Goal: Information Seeking & Learning: Learn about a topic

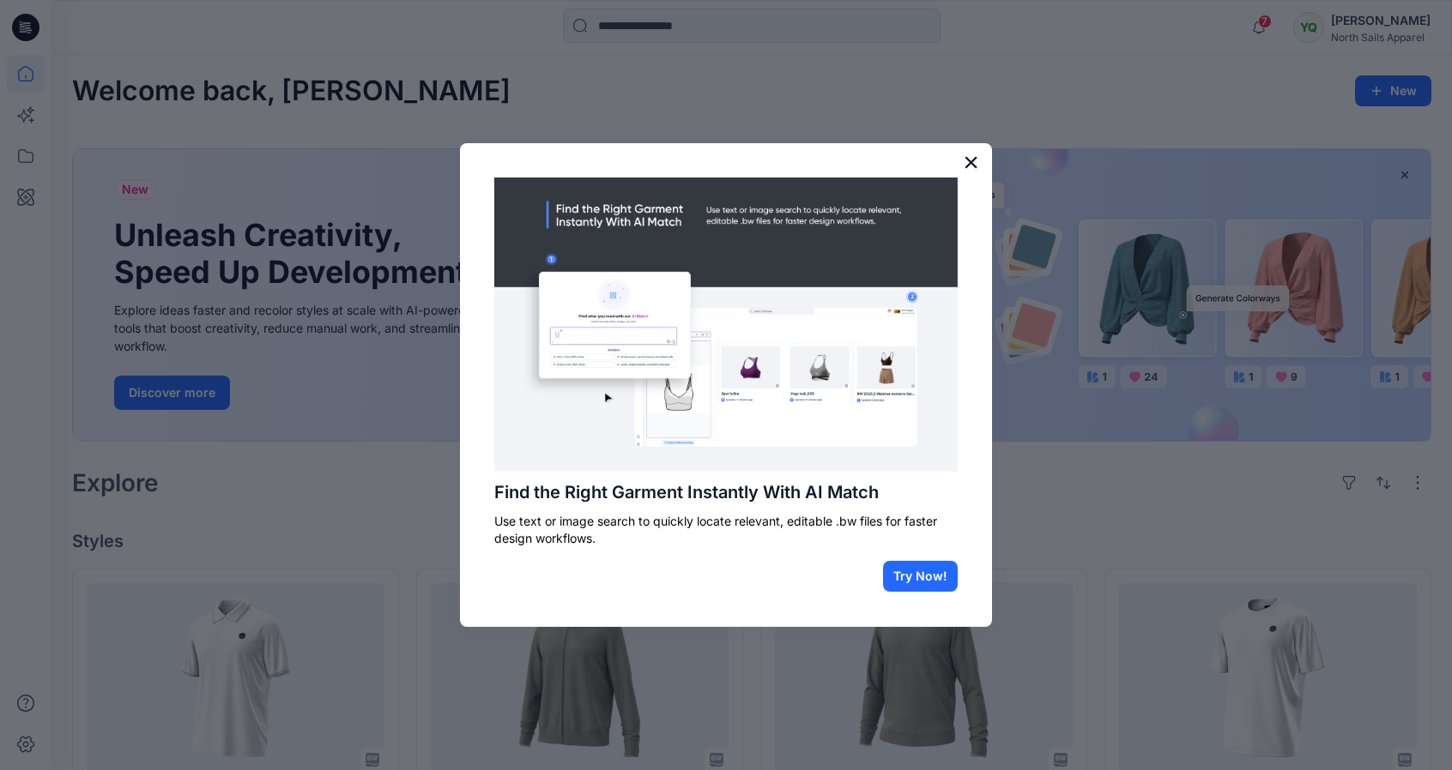
click at [969, 168] on button "×" at bounding box center [971, 161] width 16 height 27
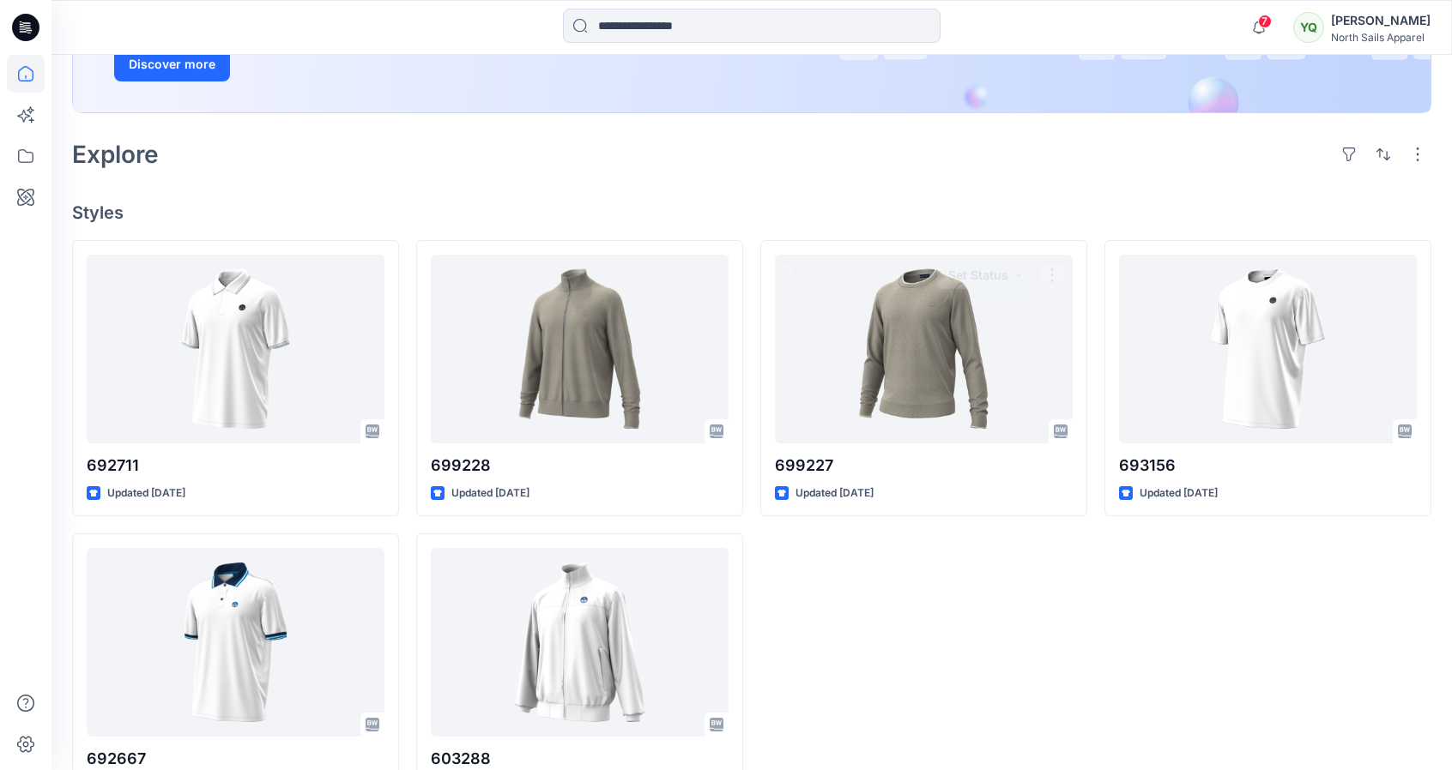
scroll to position [388, 0]
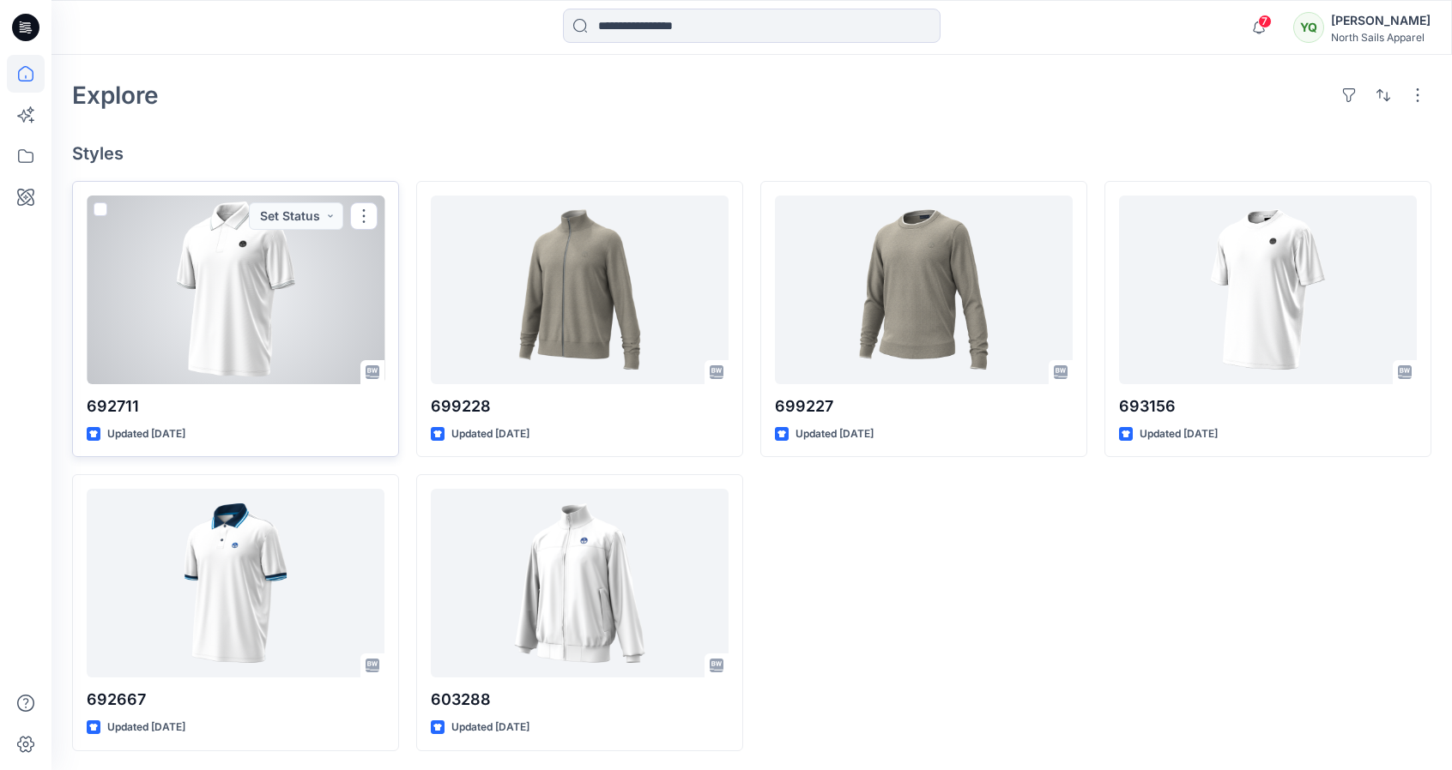
click at [235, 281] on div at bounding box center [236, 290] width 298 height 189
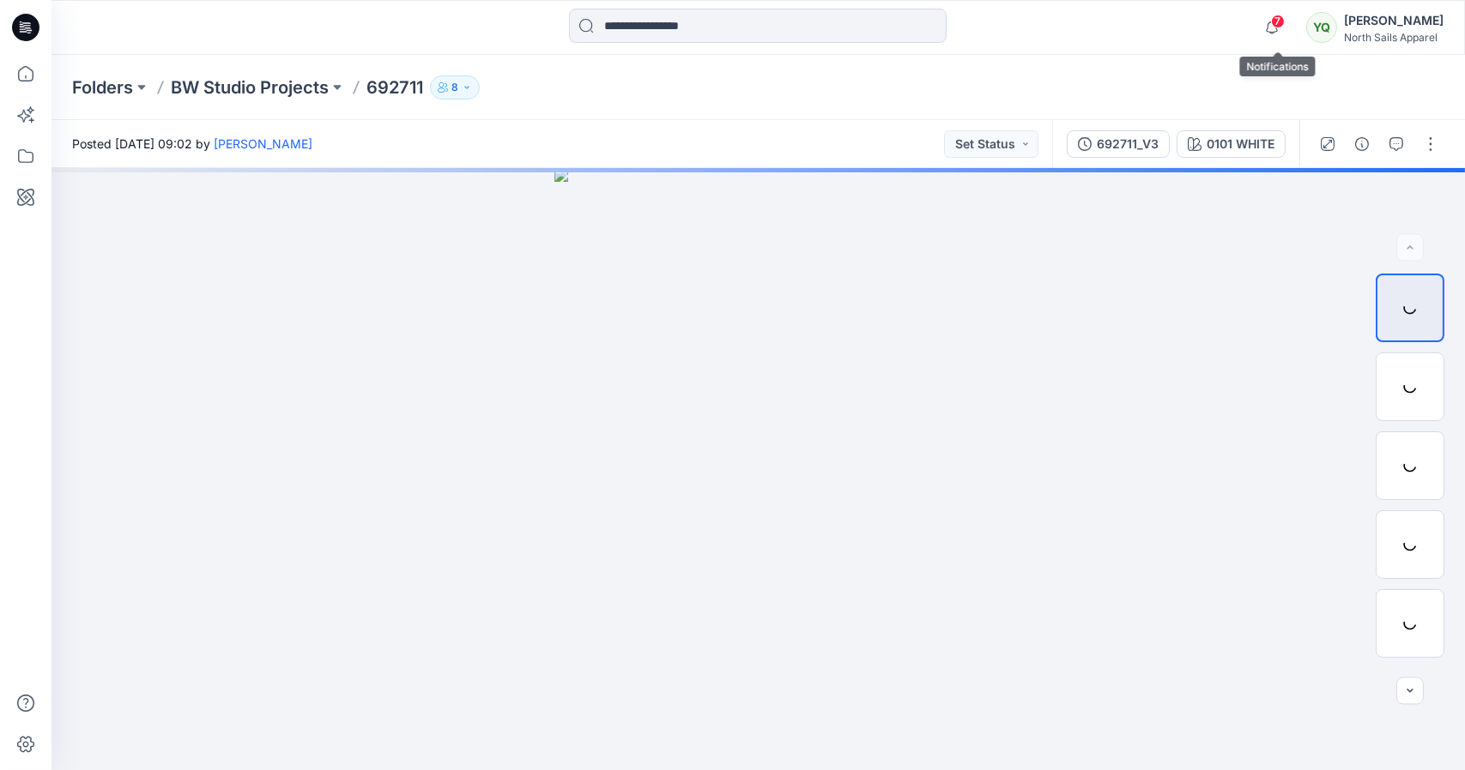
click at [1277, 21] on span "7" at bounding box center [1278, 22] width 14 height 14
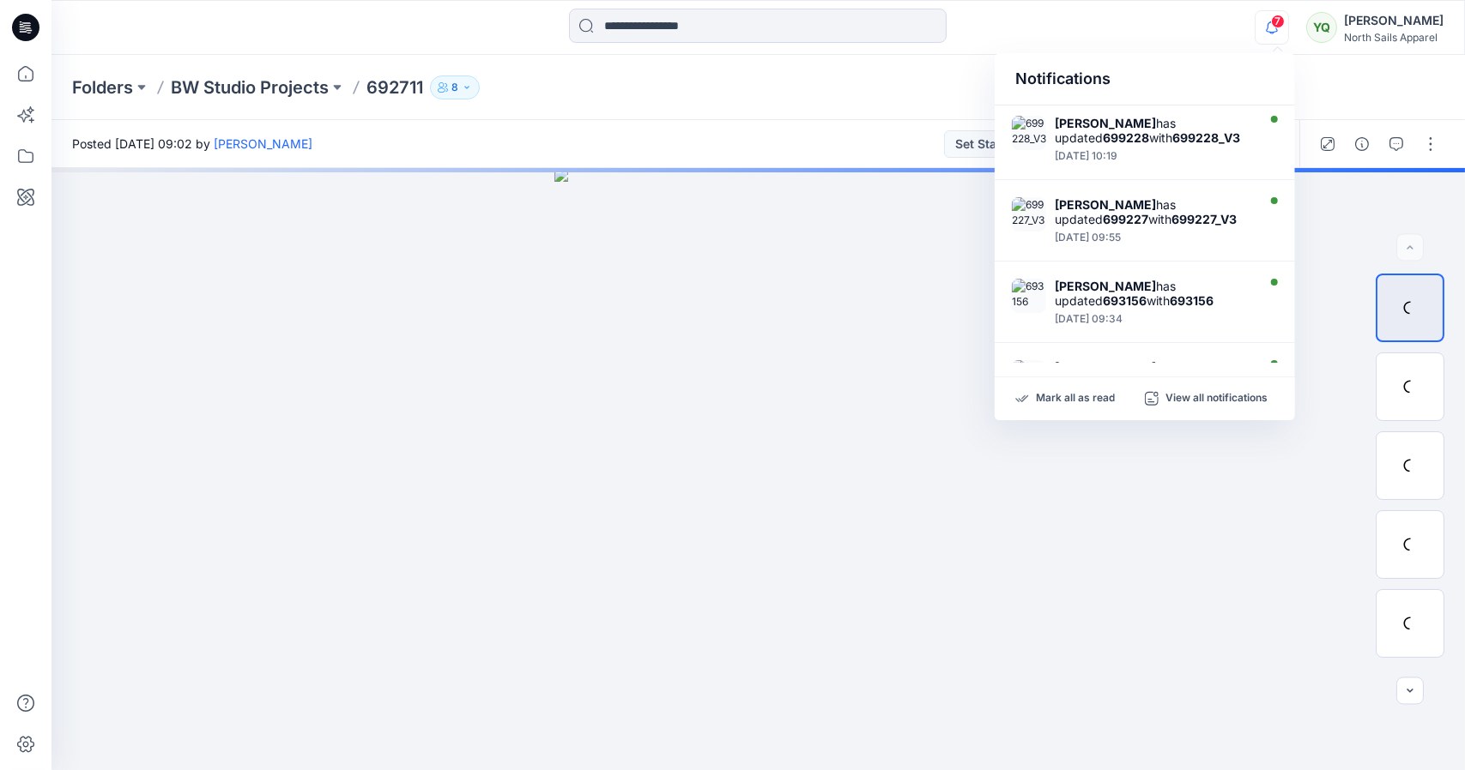
click at [942, 94] on div "Folders BW Studio Projects 692711 8" at bounding box center [691, 88] width 1238 height 24
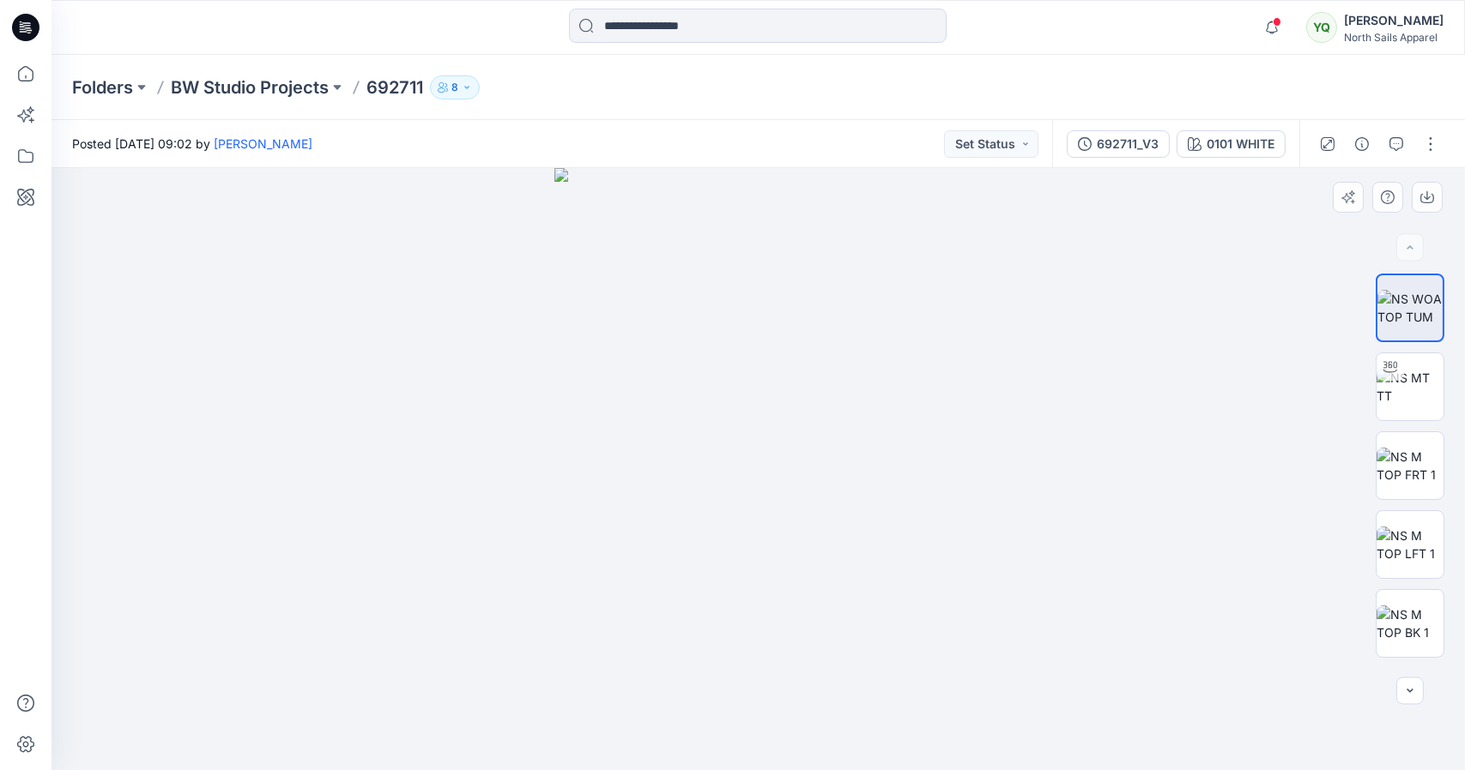
click at [806, 535] on img at bounding box center [758, 469] width 408 height 602
click at [1004, 509] on div at bounding box center [757, 469] width 1413 height 602
drag, startPoint x: 1129, startPoint y: 562, endPoint x: 1128, endPoint y: 552, distance: 10.3
click at [1129, 562] on div at bounding box center [757, 469] width 1413 height 602
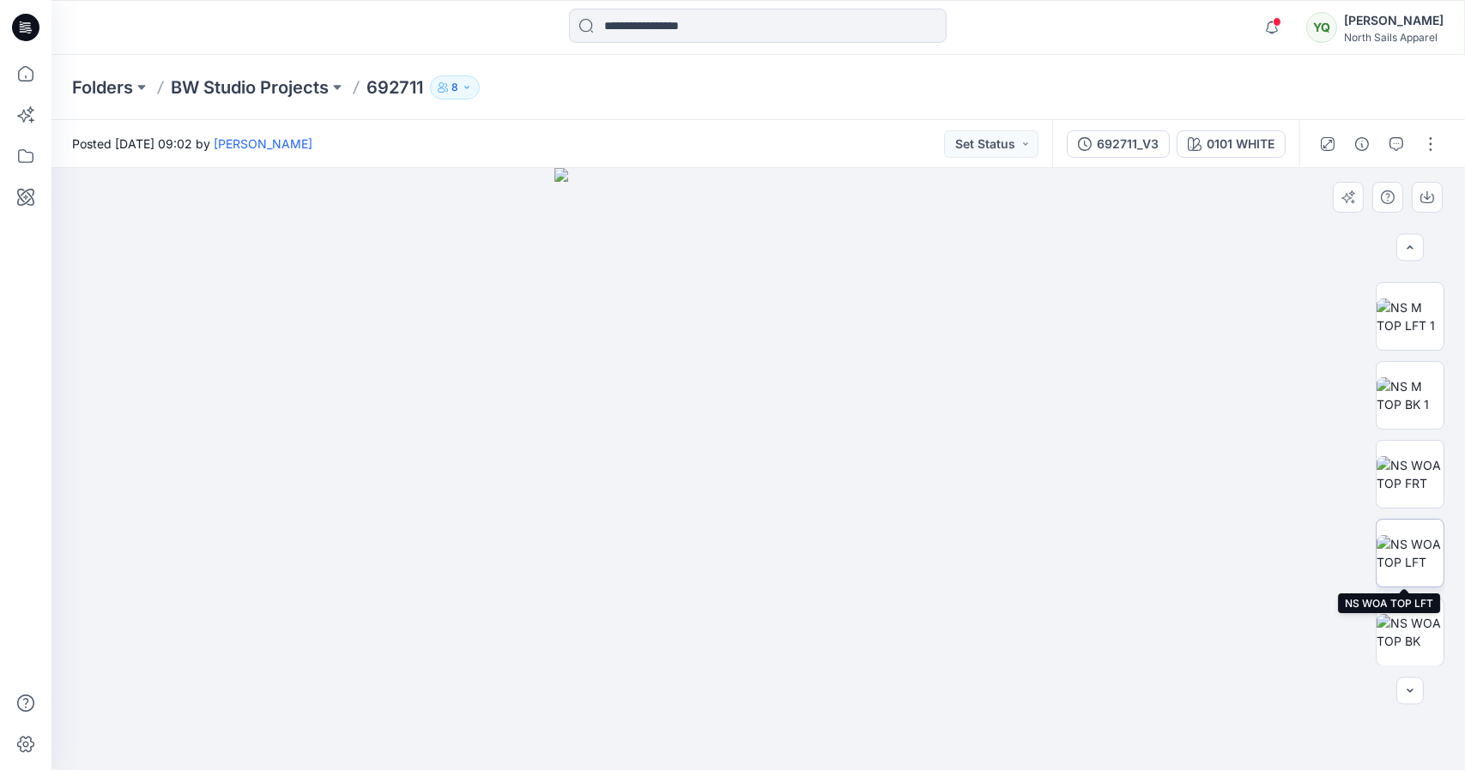
click at [1404, 564] on img at bounding box center [1409, 553] width 67 height 36
click at [1404, 650] on img at bounding box center [1409, 632] width 67 height 36
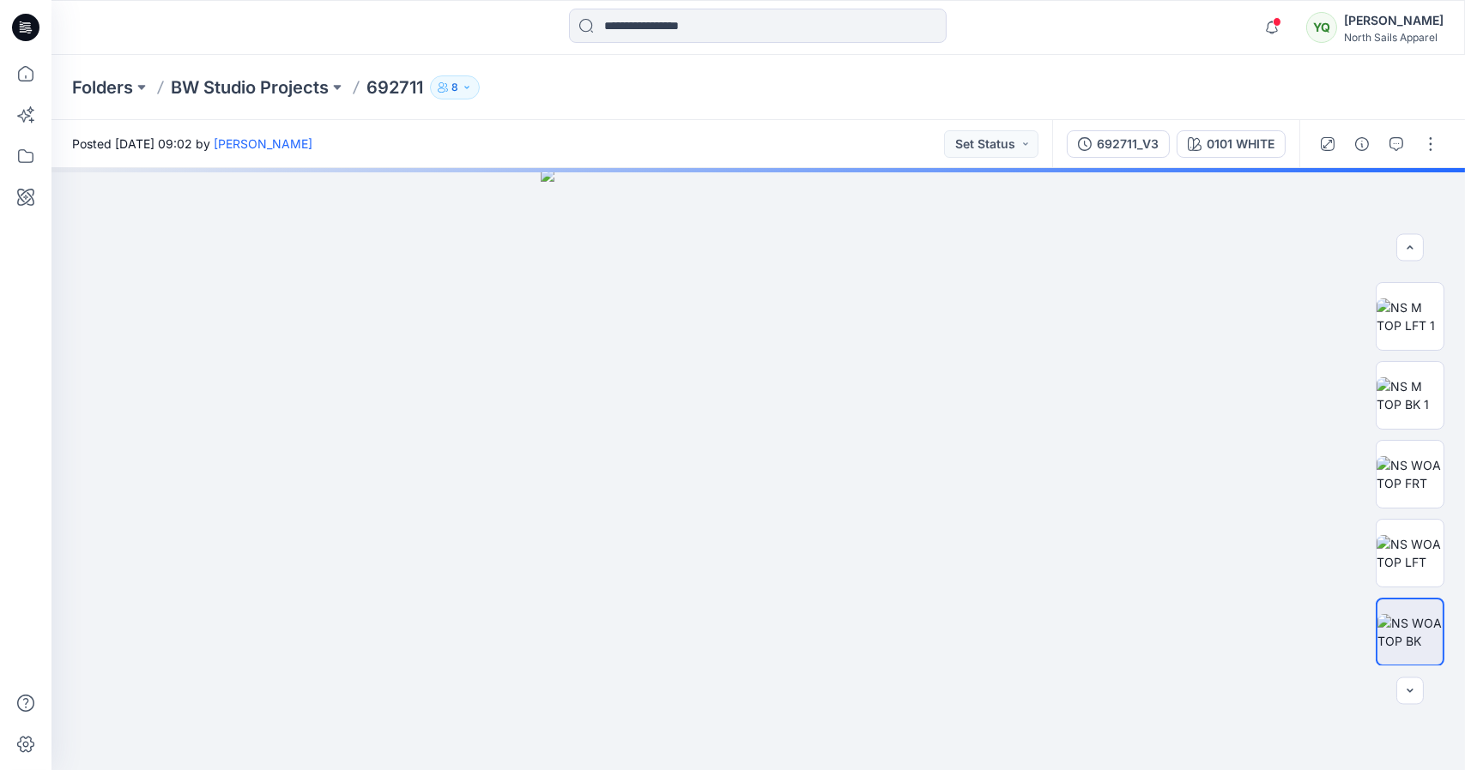
click at [621, 75] on div "Folders BW Studio Projects 692711 8" at bounding box center [757, 87] width 1413 height 65
click at [275, 89] on p "BW Studio Projects" at bounding box center [250, 88] width 158 height 24
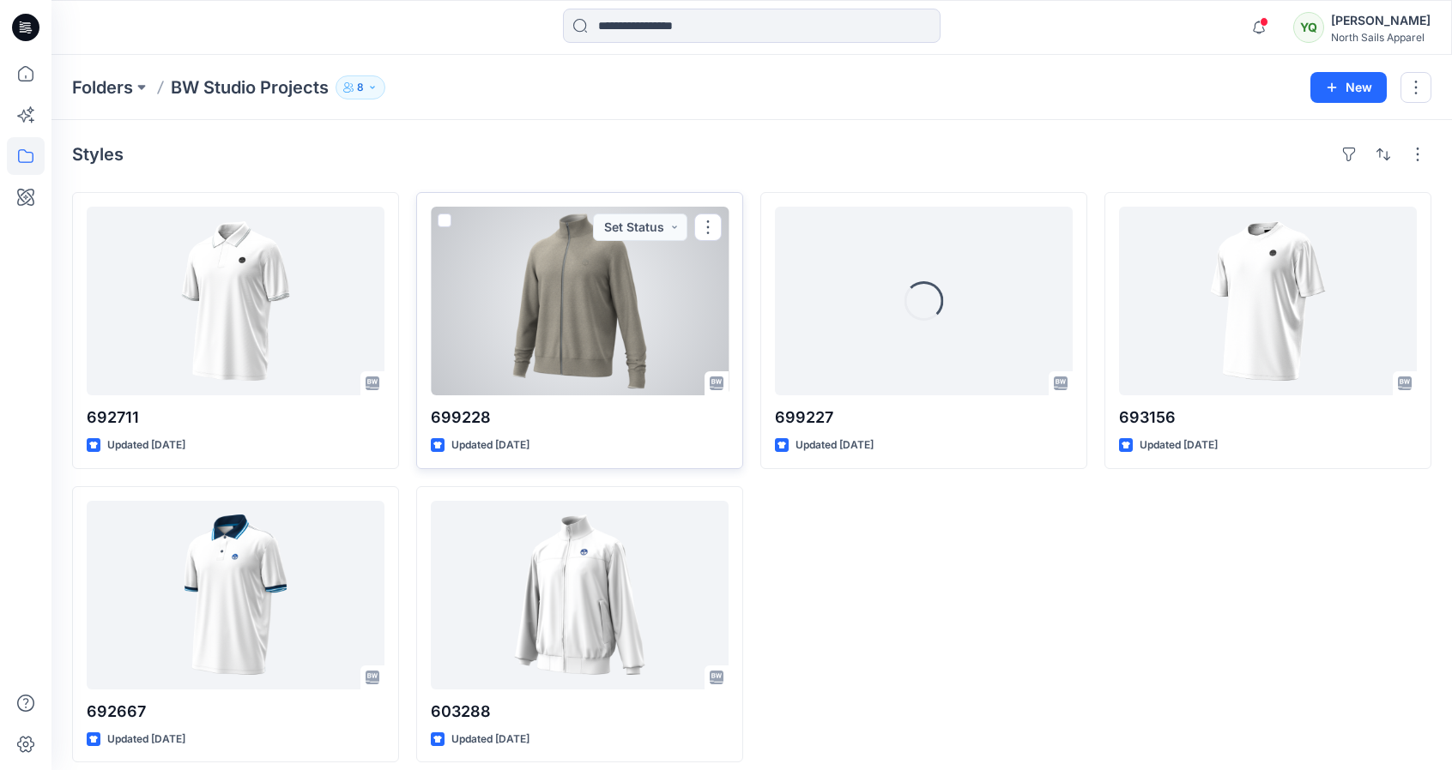
click at [582, 300] on div at bounding box center [580, 301] width 298 height 189
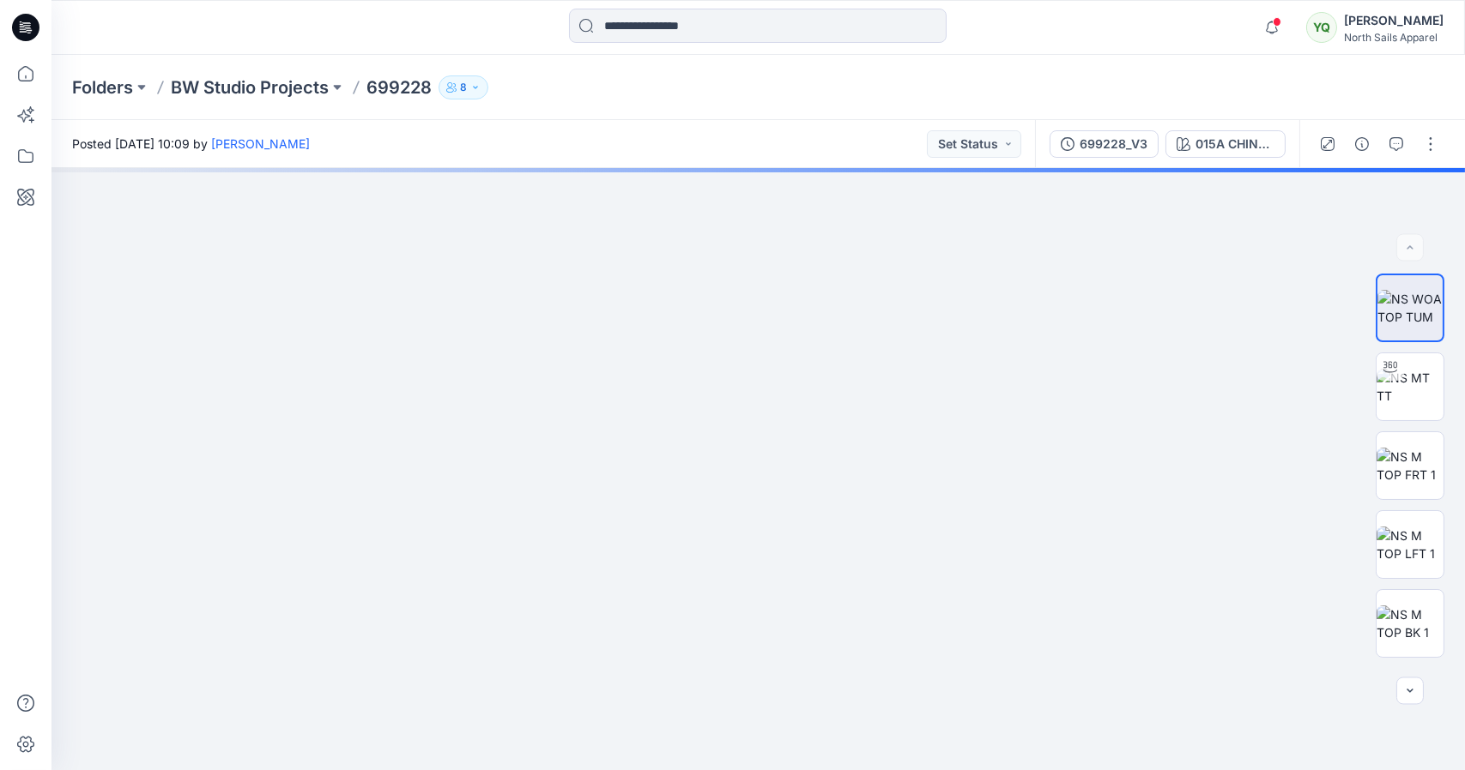
drag, startPoint x: 844, startPoint y: 334, endPoint x: 832, endPoint y: 811, distance: 477.2
click at [832, 770] on html "Notifications [PERSON_NAME] has updated 699228 with 699228_V3 [DATE] 10:19 [PER…" at bounding box center [732, 385] width 1465 height 770
drag, startPoint x: 839, startPoint y: 459, endPoint x: 853, endPoint y: 480, distance: 25.5
click at [853, 480] on img at bounding box center [747, 319] width 1643 height 903
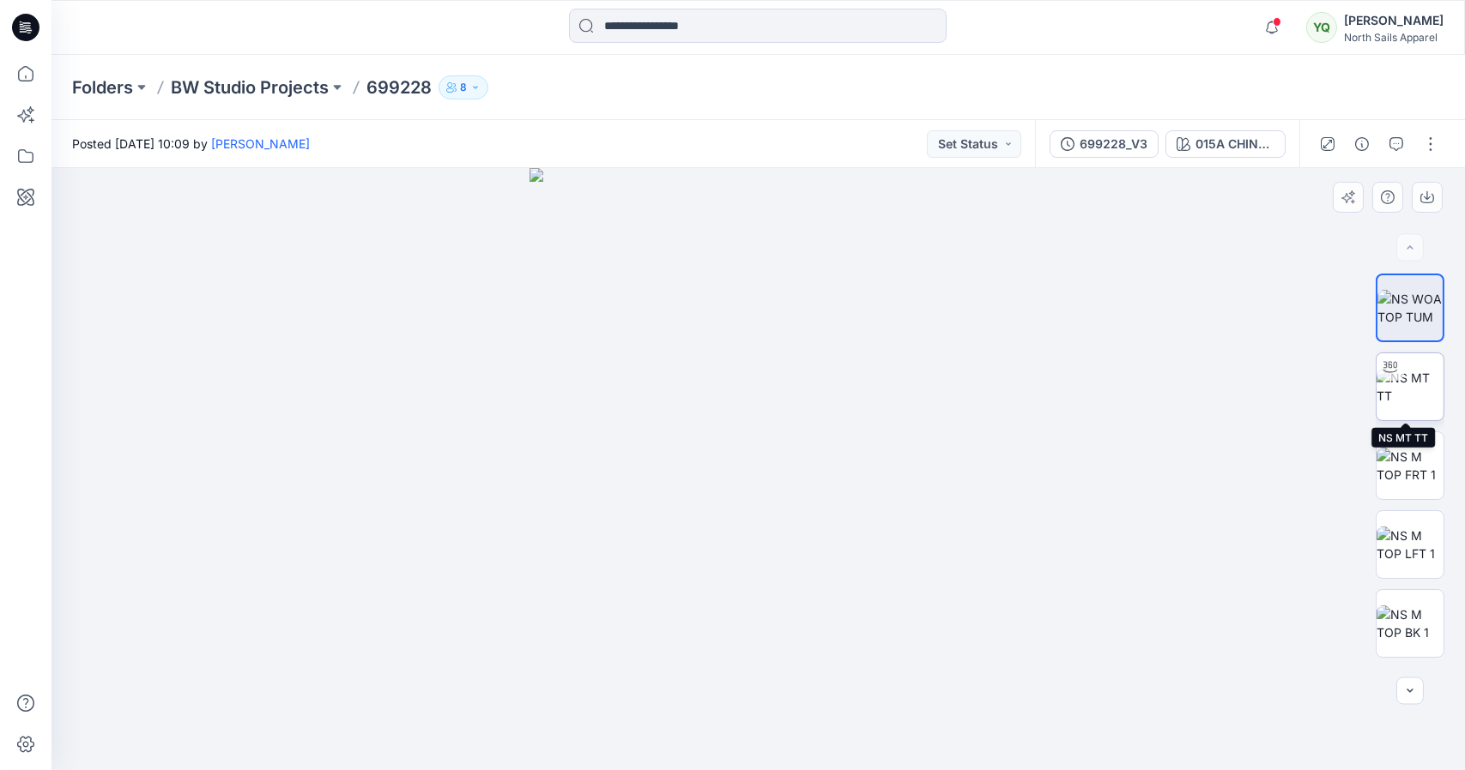
click at [1416, 397] on img at bounding box center [1409, 387] width 67 height 36
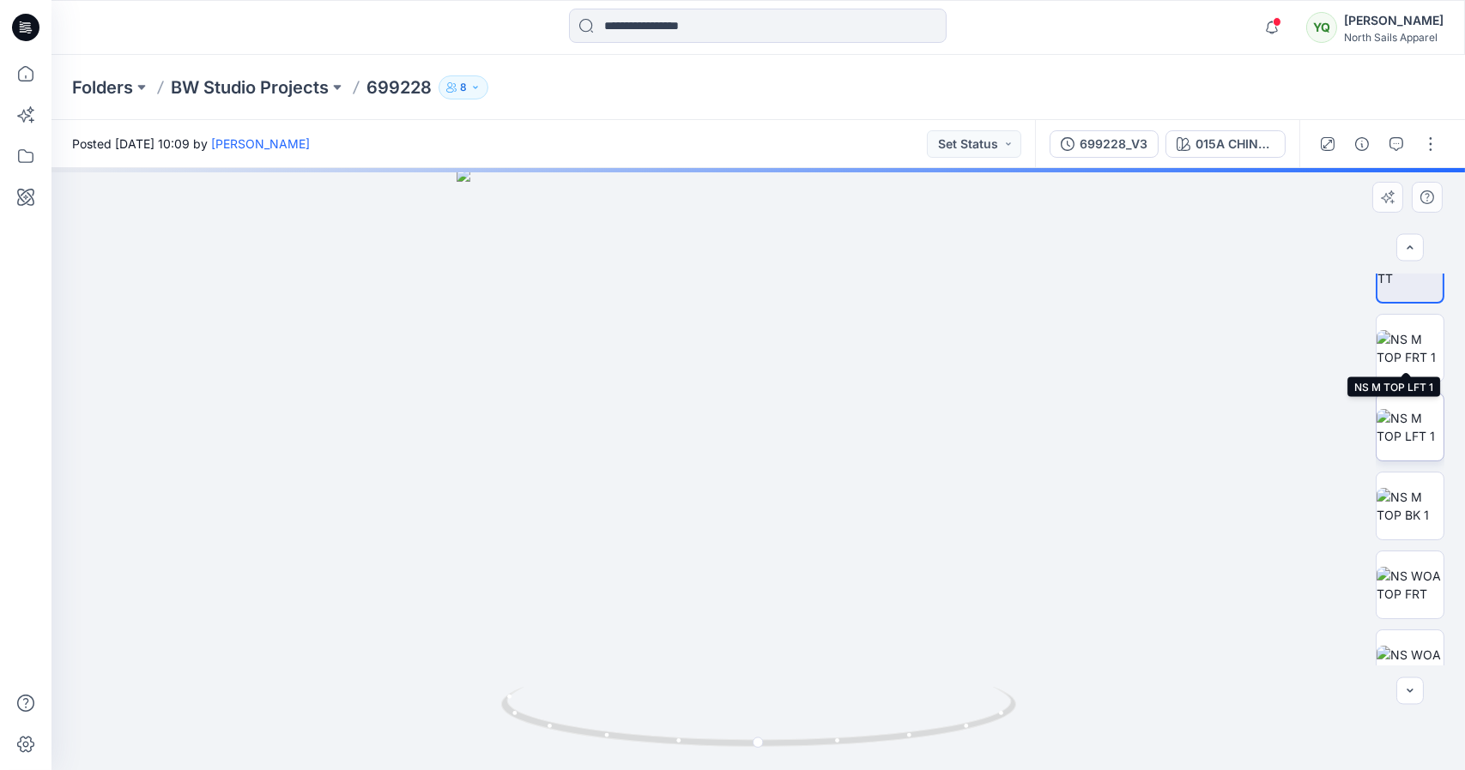
scroll to position [228, 0]
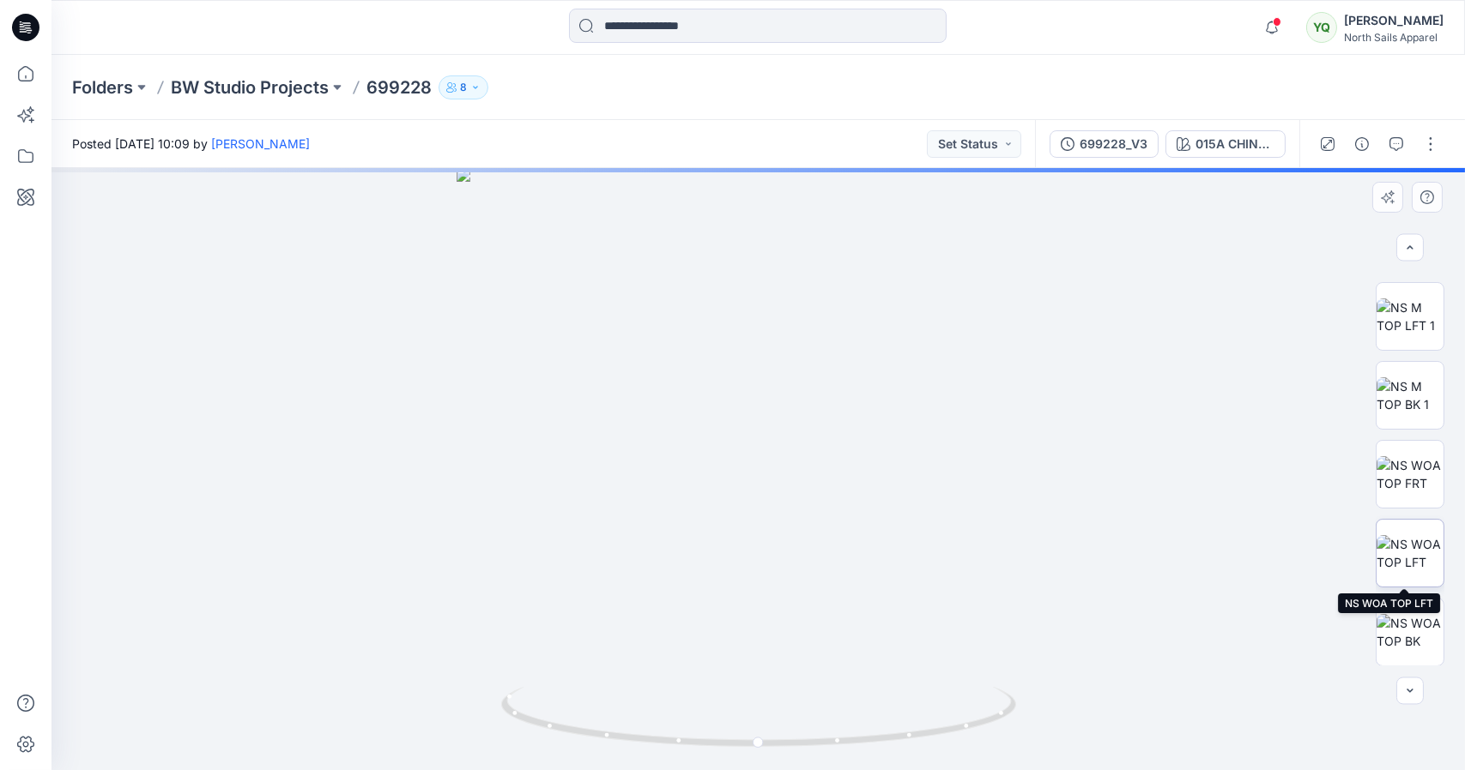
click at [1404, 548] on img at bounding box center [1409, 553] width 67 height 36
click at [1403, 483] on img at bounding box center [1409, 474] width 67 height 36
